Goal: Information Seeking & Learning: Learn about a topic

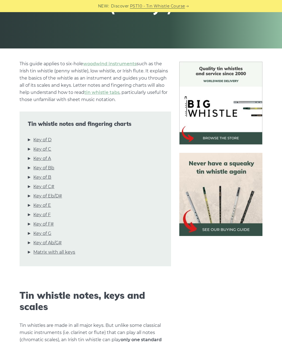
scroll to position [126, 0]
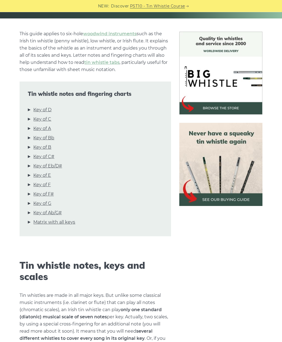
click at [45, 107] on link "Key of D" at bounding box center [42, 110] width 18 height 7
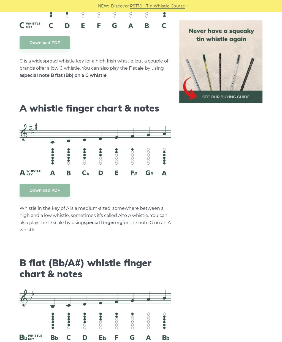
scroll to position [1420, 0]
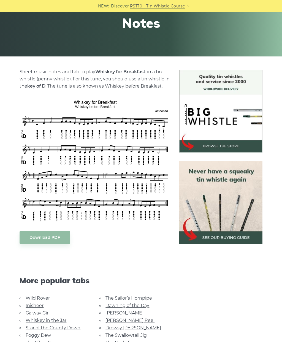
scroll to position [40, 0]
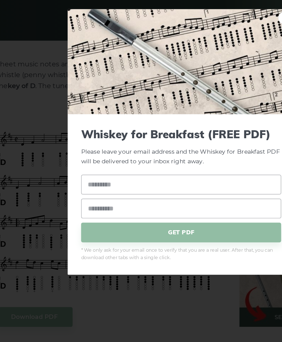
click at [107, 211] on div "× Whiskey for Breakfast (FREE PDF) Please leave your email address and the Whis…" at bounding box center [141, 171] width 282 height 342
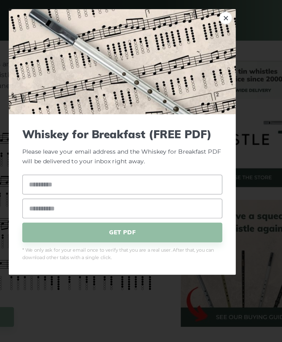
click at [205, 86] on link "×" at bounding box center [209, 90] width 8 height 8
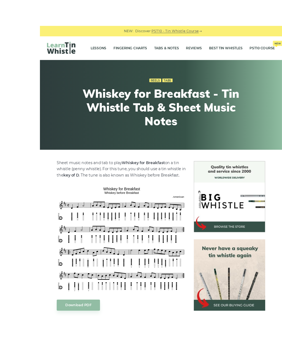
scroll to position [1, 0]
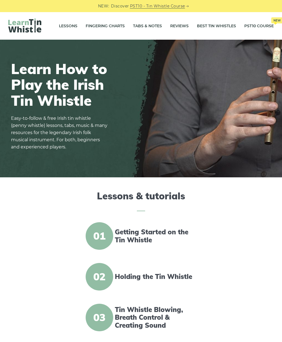
click at [111, 24] on link "Fingering Charts" at bounding box center [105, 26] width 39 height 14
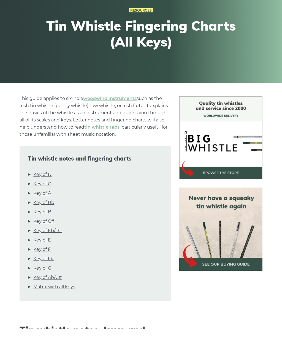
click at [48, 184] on link "Key of D" at bounding box center [42, 187] width 18 height 7
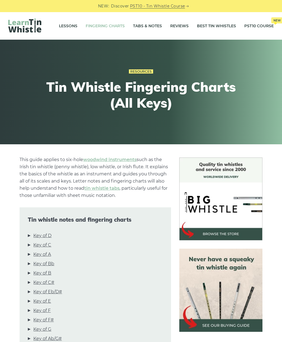
click at [146, 28] on link "Tabs & Notes" at bounding box center [147, 26] width 29 height 14
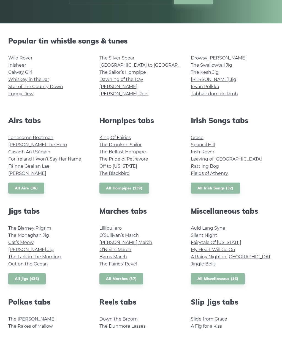
scroll to position [108, 0]
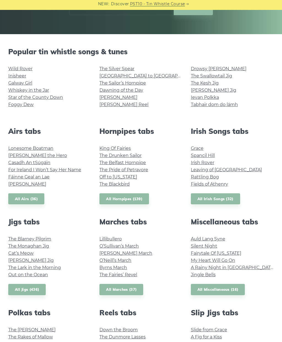
click at [122, 105] on link "[PERSON_NAME] Reel" at bounding box center [123, 106] width 49 height 5
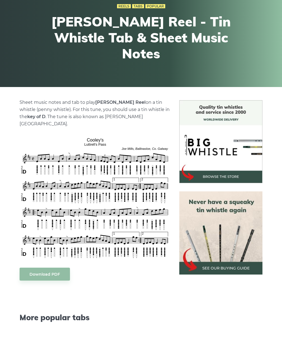
scroll to position [58, 0]
